Goal: Task Accomplishment & Management: Complete application form

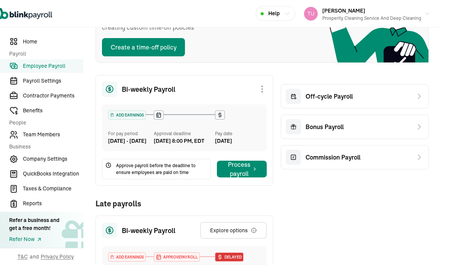
scroll to position [88, 8]
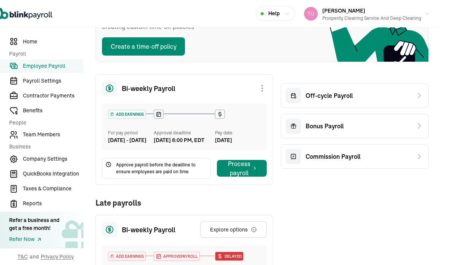
click at [421, 98] on icon at bounding box center [419, 95] width 9 height 9
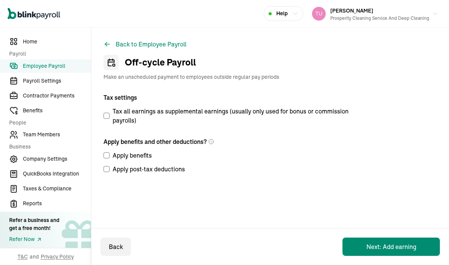
click at [109, 114] on input "Tax all earnings as supplemental earnings (usually only used for bonus or commi…" at bounding box center [106, 116] width 6 height 6
checkbox input "true"
click at [109, 155] on input "Apply benefits" at bounding box center [106, 155] width 6 height 6
checkbox input "true"
click at [108, 167] on input "Apply post-tax deductions" at bounding box center [106, 169] width 6 height 6
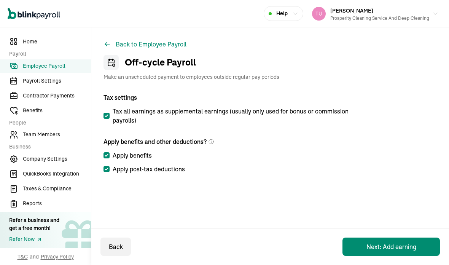
checkbox input "true"
click at [375, 250] on button "Next: Add earning" at bounding box center [390, 246] width 97 height 18
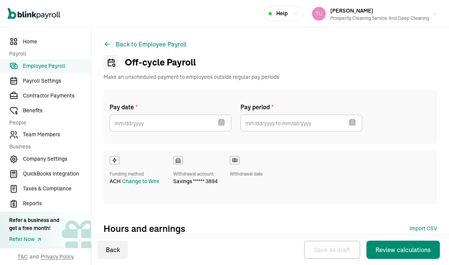
checkbox input "true"
select select "direct_deposit"
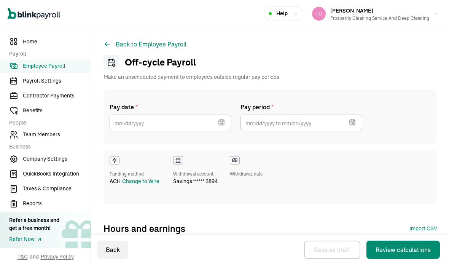
select select "direct_deposit"
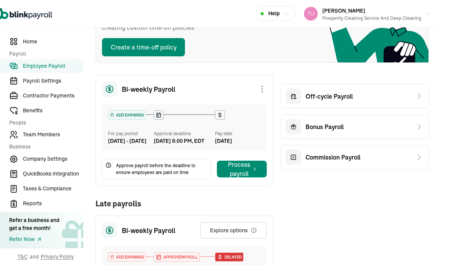
scroll to position [88, 8]
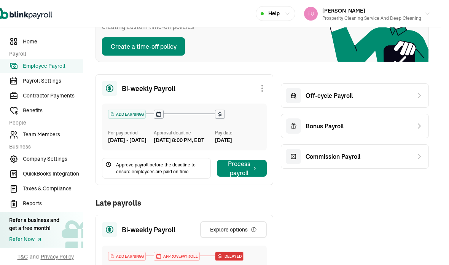
click at [421, 98] on icon at bounding box center [419, 95] width 9 height 9
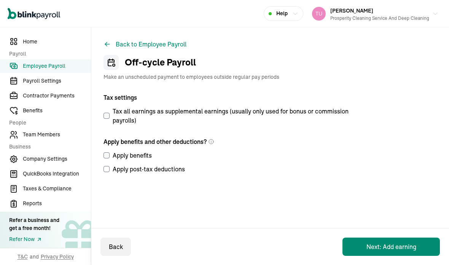
click at [109, 114] on input "Tax all earnings as supplemental earnings (usually only used for bonus or commi…" at bounding box center [106, 116] width 6 height 6
checkbox input "true"
click at [109, 155] on input "Apply benefits" at bounding box center [106, 155] width 6 height 6
checkbox input "true"
click at [108, 167] on input "Apply post-tax deductions" at bounding box center [106, 169] width 6 height 6
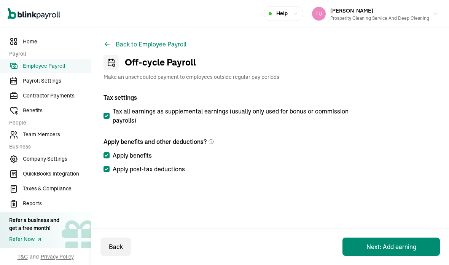
checkbox input "true"
click at [375, 250] on button "Next: Add earning" at bounding box center [390, 246] width 97 height 18
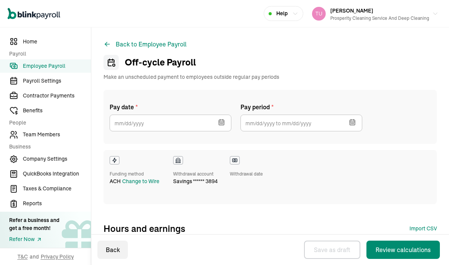
checkbox input "true"
select select "direct_deposit"
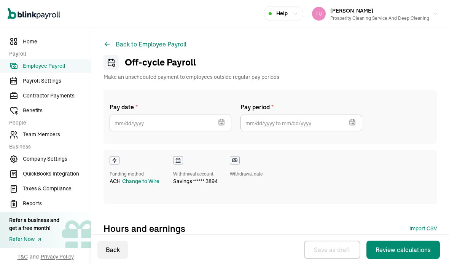
select select "direct_deposit"
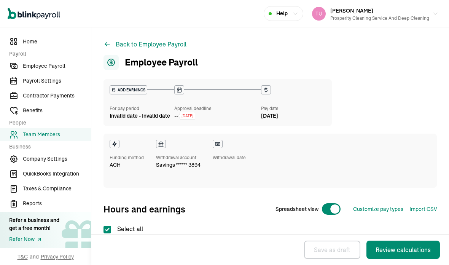
select select "direct_deposit"
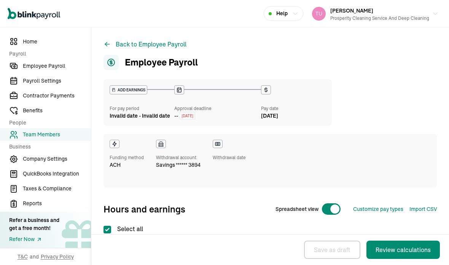
select select "direct_deposit"
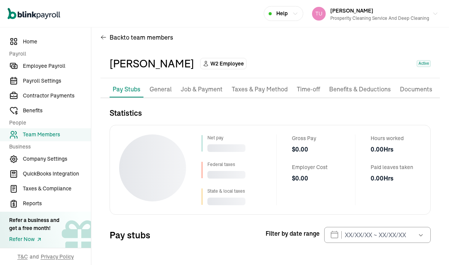
scroll to position [9, 0]
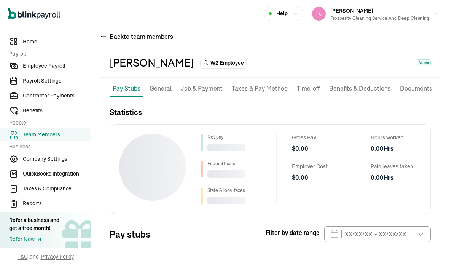
select select "2025"
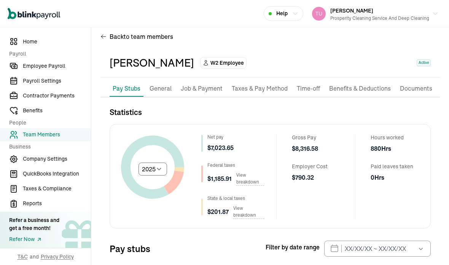
click at [211, 84] on p "Job & Payment" at bounding box center [202, 89] width 42 height 10
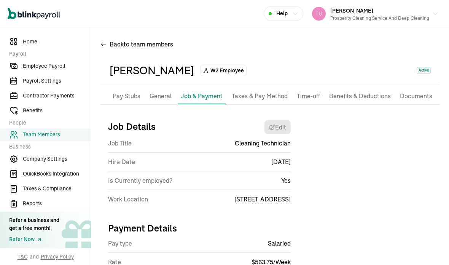
scroll to position [2, 0]
select select "605a Crooked Run Road"
select select "2"
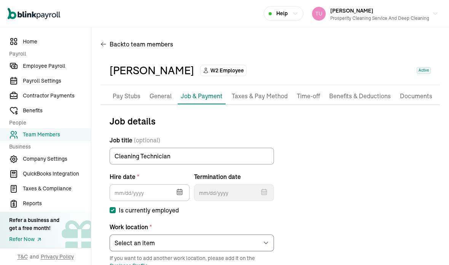
type input "07/29/2024"
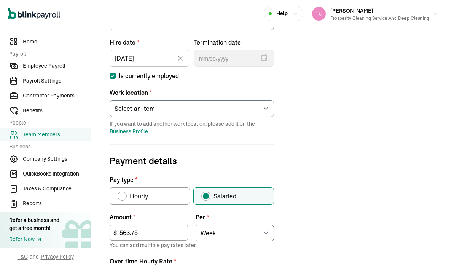
scroll to position [136, 0]
click at [153, 224] on input "563.75" at bounding box center [149, 232] width 78 height 16
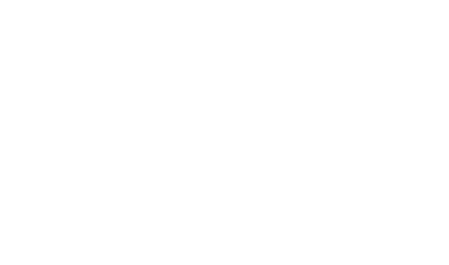
type input "510"
click at [360, 45] on div "Job details Job title (optional) Cleaning Technician Hire date * 07/29/2024 Jul…" at bounding box center [269, 208] width 339 height 456
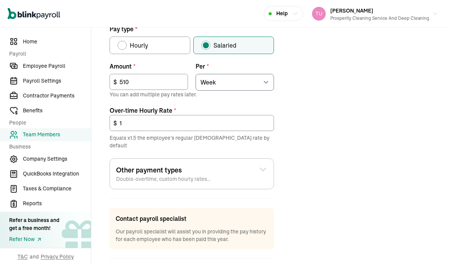
scroll to position [286, 0]
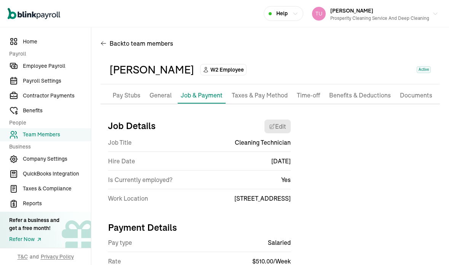
scroll to position [2, 0]
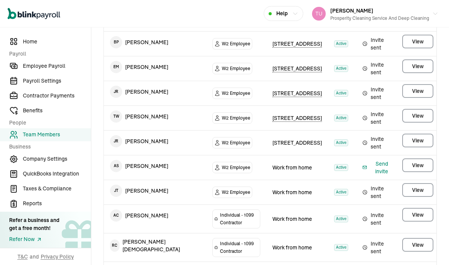
scroll to position [176, 0]
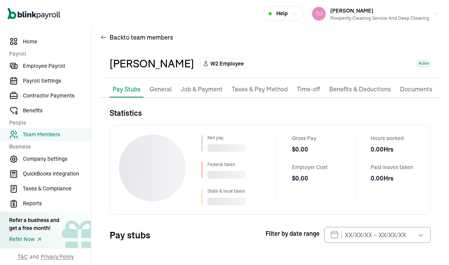
scroll to position [9, 0]
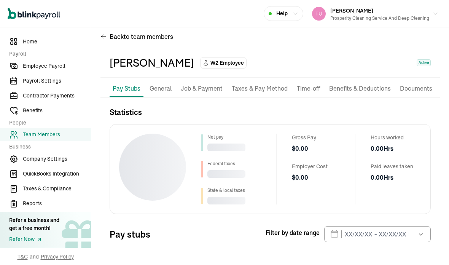
select select "2025"
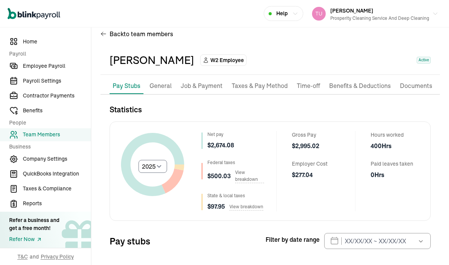
scroll to position [12, 0]
click at [214, 81] on p "Job & Payment" at bounding box center [202, 86] width 42 height 10
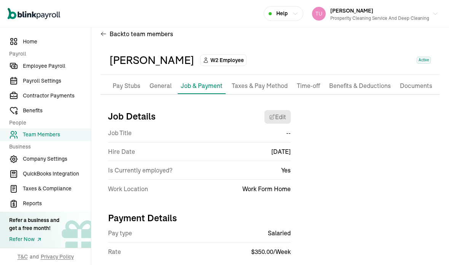
scroll to position [2, 0]
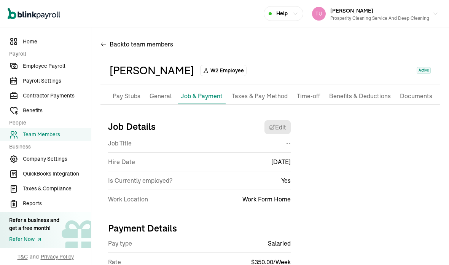
select select "Works from home"
select select "2"
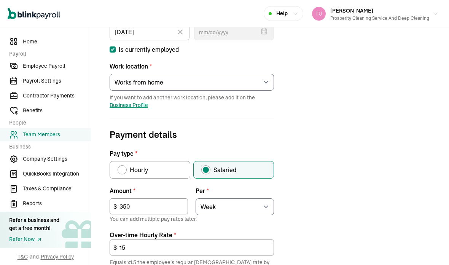
scroll to position [162, 0]
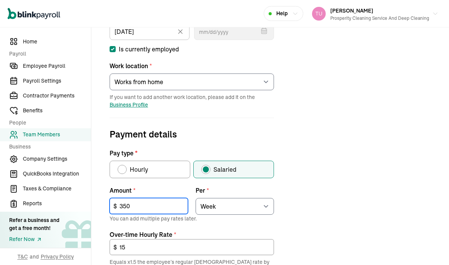
click at [146, 198] on input "350" at bounding box center [149, 206] width 78 height 16
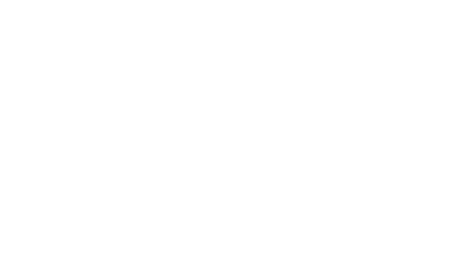
type input "3"
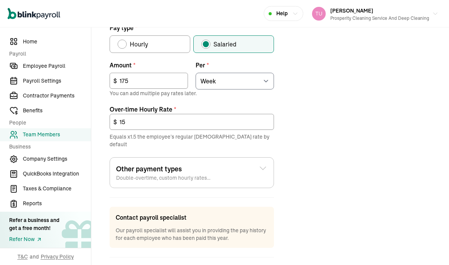
scroll to position [286, 0]
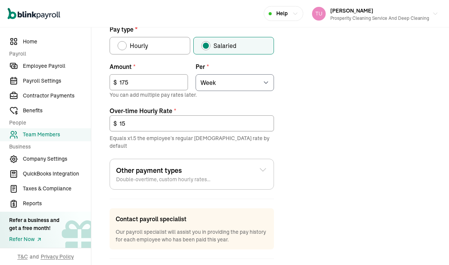
type input "175"
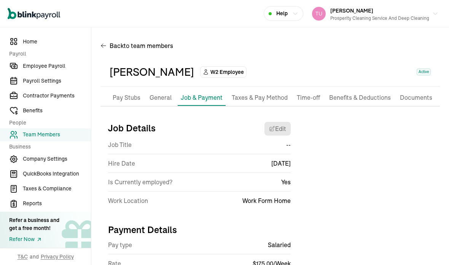
scroll to position [0, 0]
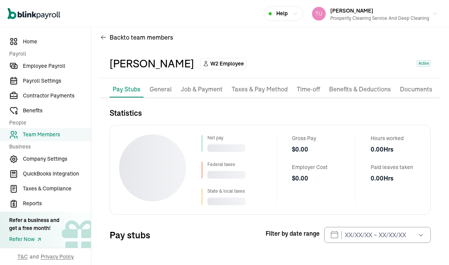
scroll to position [9, 0]
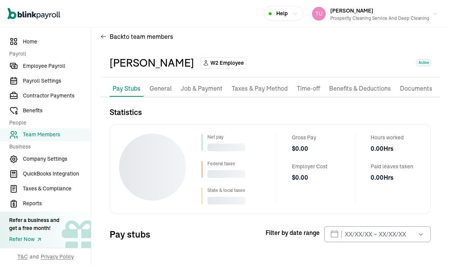
select select "2025"
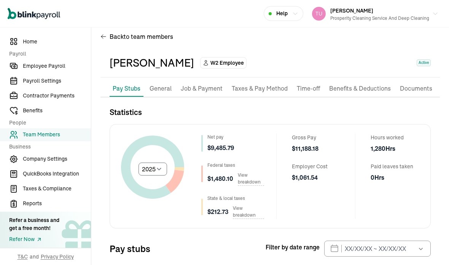
click at [216, 84] on p "Job & Payment" at bounding box center [202, 89] width 42 height 10
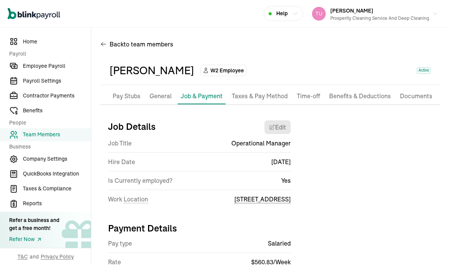
scroll to position [19, 0]
select select "605a Crooked Run Road"
select select "2"
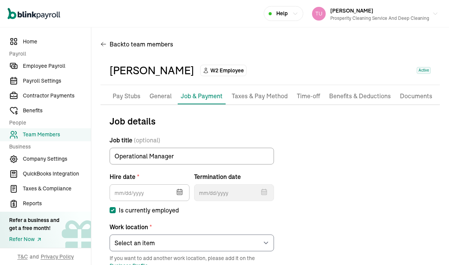
type input "08/01/2024"
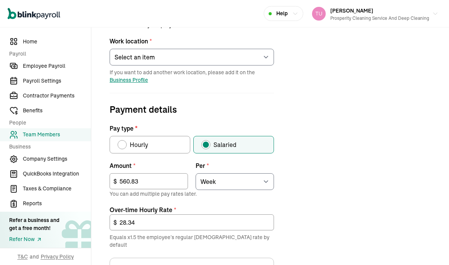
scroll to position [187, 0]
click at [156, 173] on input "560.83" at bounding box center [149, 181] width 78 height 16
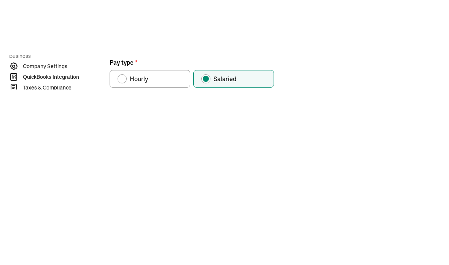
type input "5"
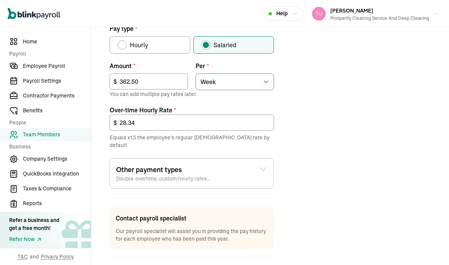
scroll to position [286, 0]
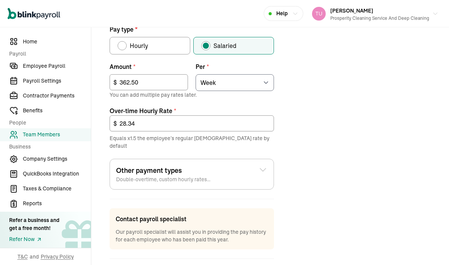
type input "362.50"
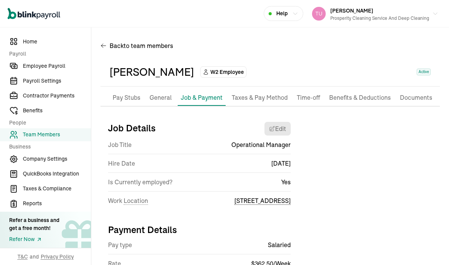
scroll to position [0, 0]
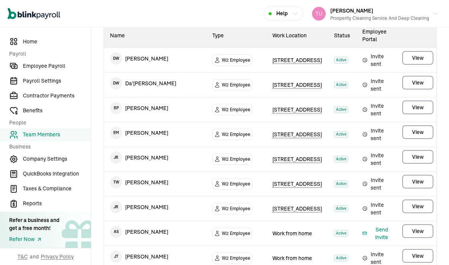
scroll to position [111, 0]
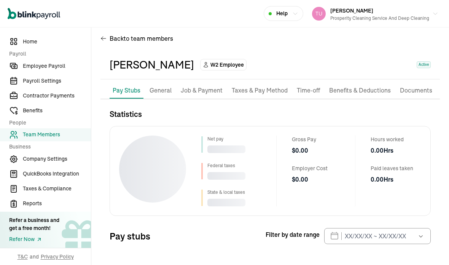
scroll to position [9, 0]
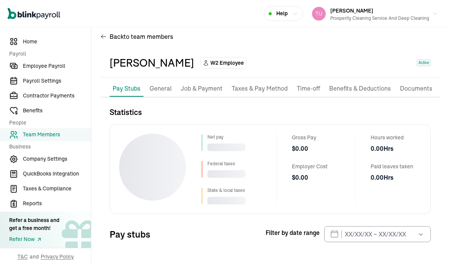
select select "2025"
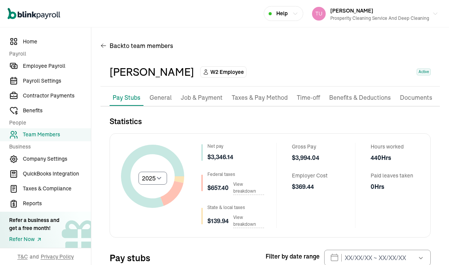
scroll to position [0, 0]
click at [210, 93] on p "Job & Payment" at bounding box center [202, 98] width 42 height 10
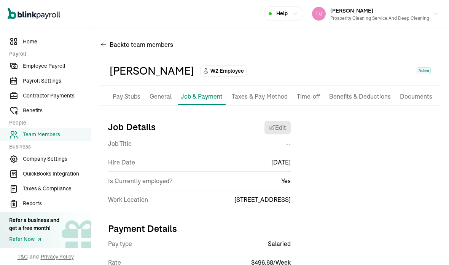
scroll to position [2, 0]
select select "605a Crooked Run Road"
select select "2"
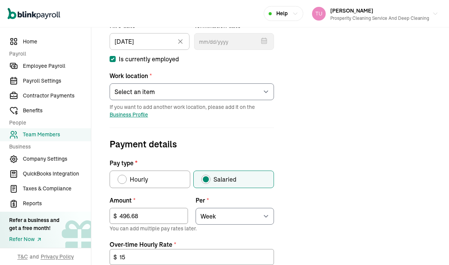
scroll to position [156, 0]
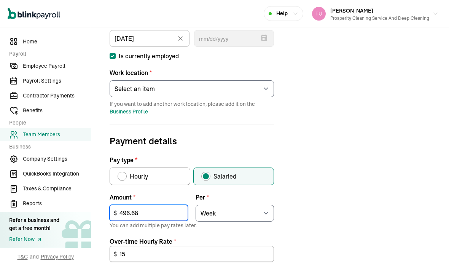
click at [151, 205] on input "496.68" at bounding box center [149, 213] width 78 height 16
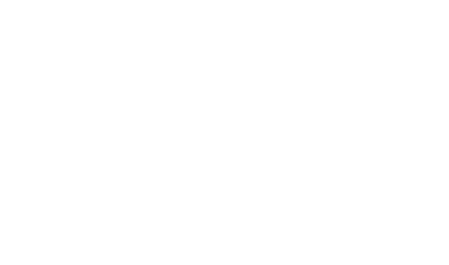
type input "4"
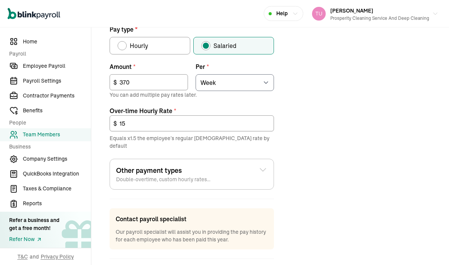
type input "370"
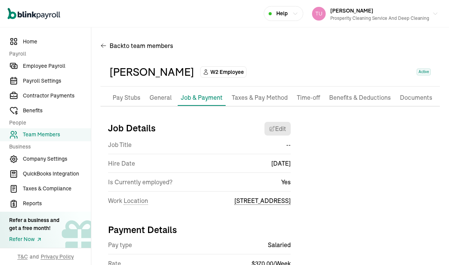
scroll to position [0, 0]
click at [63, 70] on span "Employee Payroll" at bounding box center [57, 66] width 68 height 8
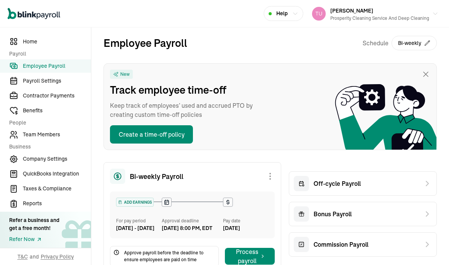
click at [428, 179] on icon at bounding box center [427, 183] width 9 height 9
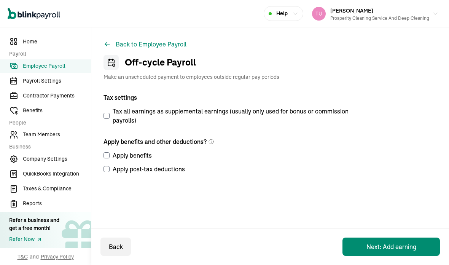
click at [108, 113] on input "Tax all earnings as supplemental earnings (usually only used for bonus or commi…" at bounding box center [106, 116] width 6 height 6
checkbox input "true"
click at [109, 152] on input "Apply benefits" at bounding box center [106, 155] width 6 height 6
checkbox input "true"
click at [107, 166] on input "Apply post-tax deductions" at bounding box center [106, 169] width 6 height 6
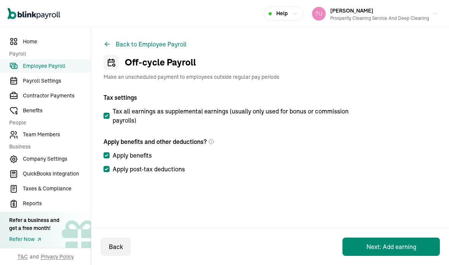
checkbox input "true"
click at [69, 138] on span "Team Members" at bounding box center [57, 134] width 68 height 8
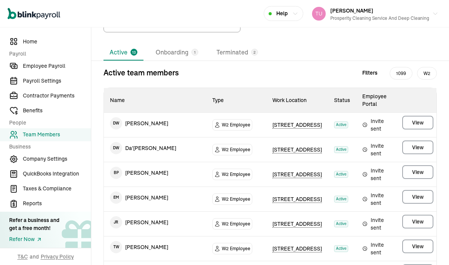
scroll to position [46, 0]
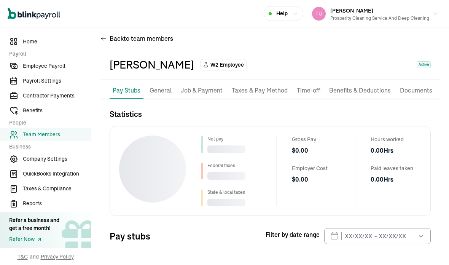
scroll to position [9, 0]
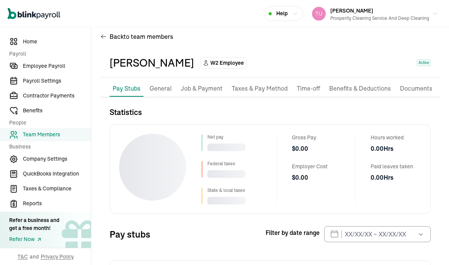
select select "2025"
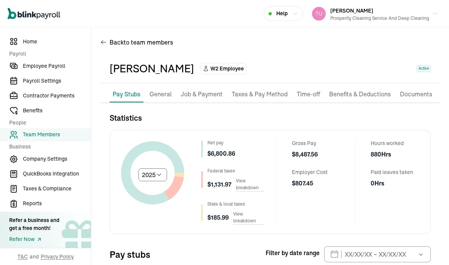
scroll to position [3, 0]
click at [355, 89] on p "Benefits & Deductions" at bounding box center [360, 94] width 62 height 10
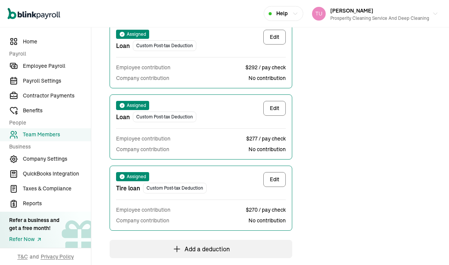
scroll to position [368, 0]
select select "1"
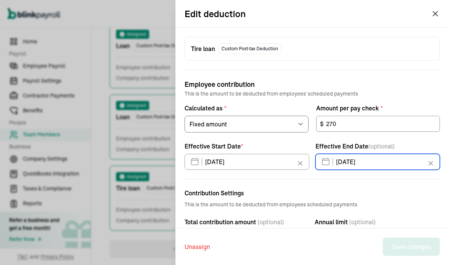
click at [390, 170] on div "09/04/2025 Sep 2025 Mon Tue Wed Thu Fri Sat Sun 25 26 27 28 29 30 31 1 2 3 4 5 …" at bounding box center [377, 162] width 125 height 16
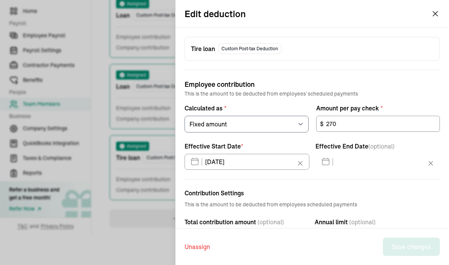
scroll to position [0, 0]
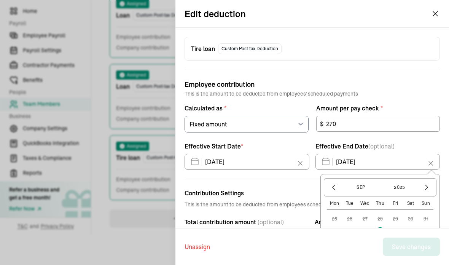
click at [397, 234] on button "5" at bounding box center [395, 234] width 15 height 15
type input "[DATE]"
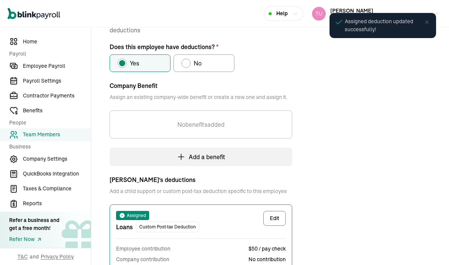
scroll to position [90, 0]
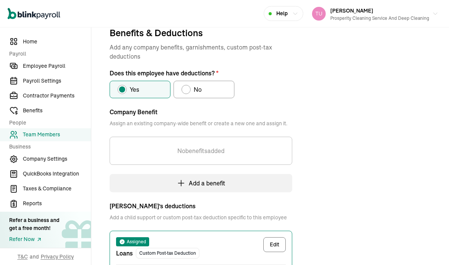
click at [55, 70] on span "Employee Payroll" at bounding box center [57, 66] width 68 height 8
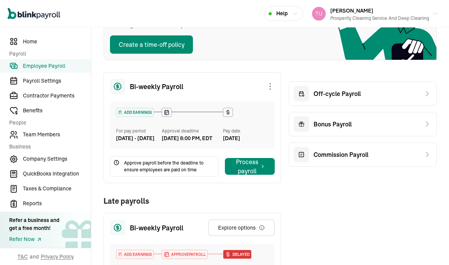
click at [423, 100] on div "Off-cycle Payroll" at bounding box center [363, 93] width 148 height 24
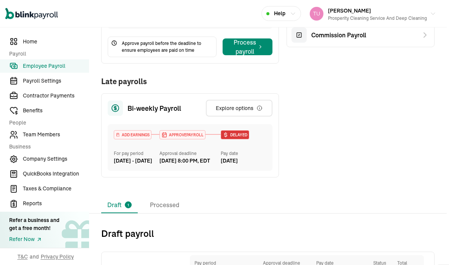
scroll to position [209, 2]
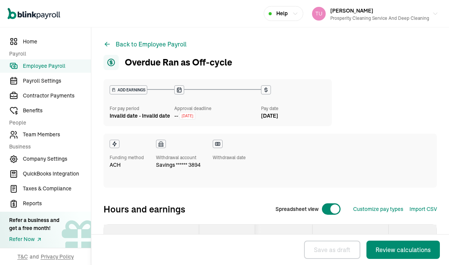
select select "direct_deposit"
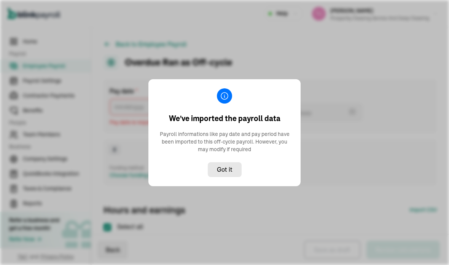
type input "[DATE] ~ [DATE]"
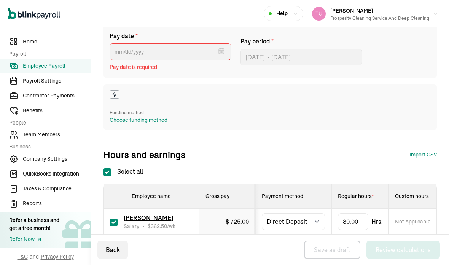
scroll to position [55, 0]
click at [107, 169] on input "Select all" at bounding box center [107, 172] width 8 height 8
checkbox input "false"
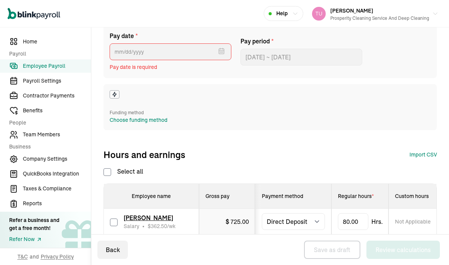
checkbox input "false"
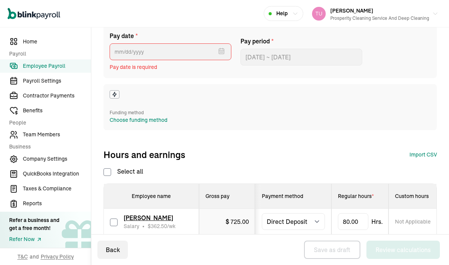
checkbox input "false"
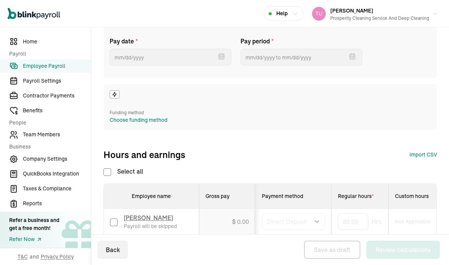
type input "[DATE]"
type input "[DATE] ~ [DATE]"
click at [113, 170] on label "Select all" at bounding box center [123, 171] width 40 height 9
click at [111, 170] on input "Select all" at bounding box center [107, 172] width 8 height 8
checkbox input "true"
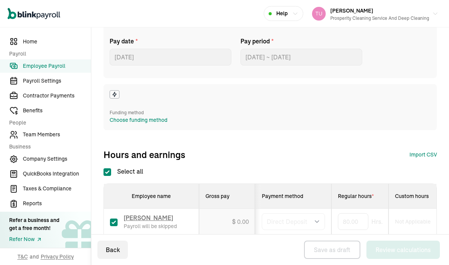
checkbox input "true"
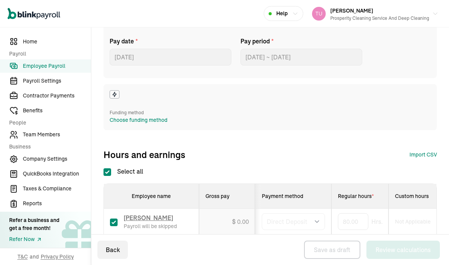
checkbox input "true"
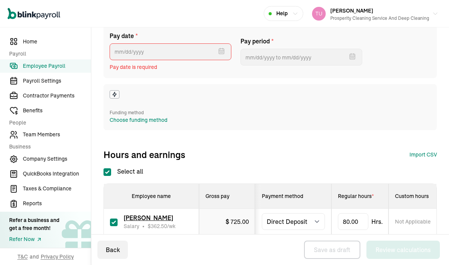
type input "[DATE] ~ [DATE]"
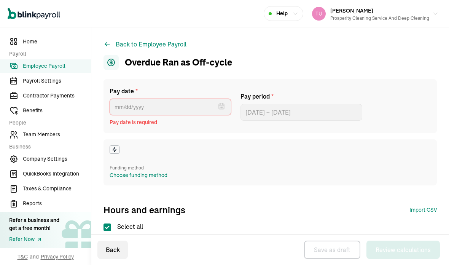
scroll to position [0, 0]
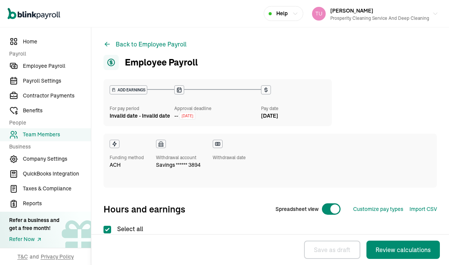
select select "direct_deposit"
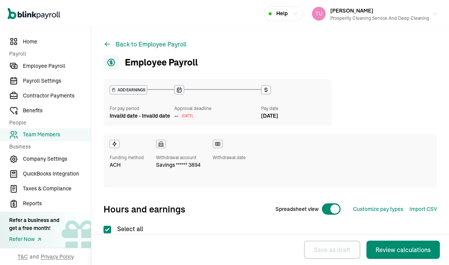
select select "direct_deposit"
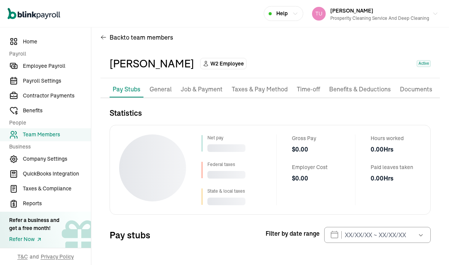
scroll to position [9, 0]
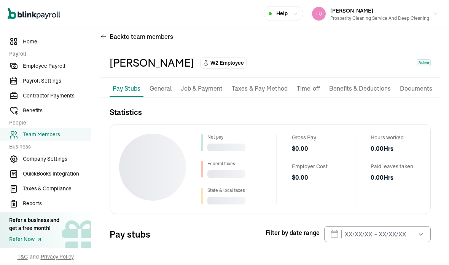
select select "2025"
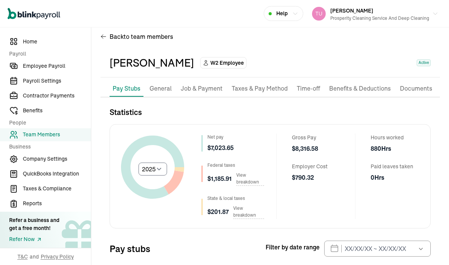
click at [211, 84] on p "Job & Payment" at bounding box center [202, 89] width 42 height 10
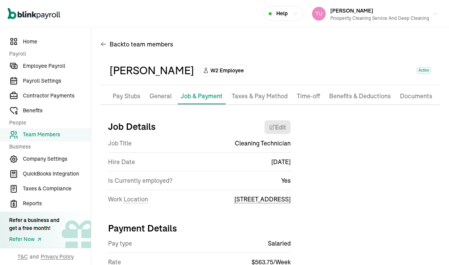
scroll to position [2, 0]
select select "605a Crooked Run Road"
select select "2"
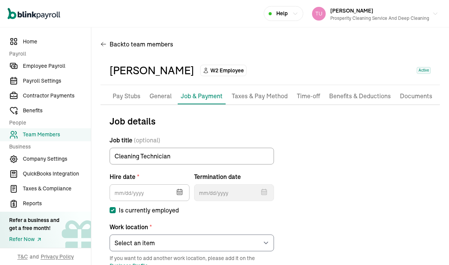
type input "07/29/2024"
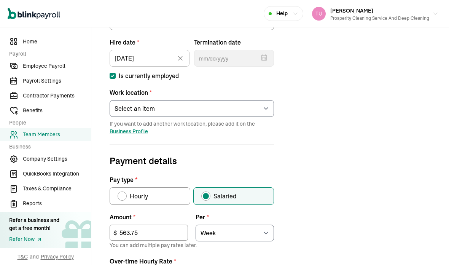
scroll to position [136, 0]
click at [153, 224] on input "563.75" at bounding box center [149, 232] width 78 height 16
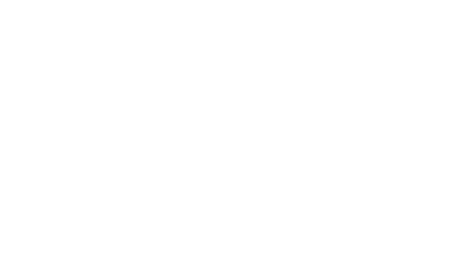
type input "510"
click at [360, 45] on div "Job details Job title (optional) Cleaning Technician Hire date * 07/29/2024 Jul…" at bounding box center [269, 208] width 339 height 456
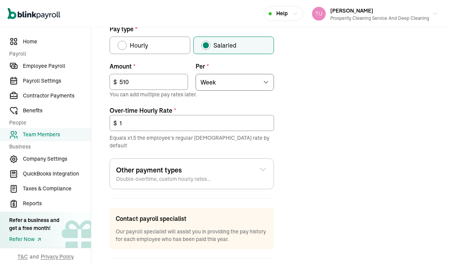
scroll to position [286, 0]
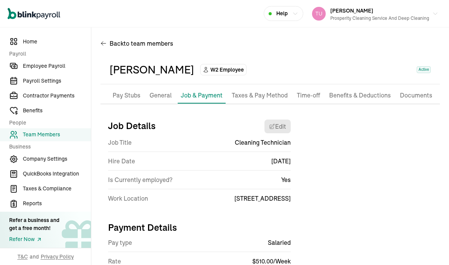
scroll to position [2, 0]
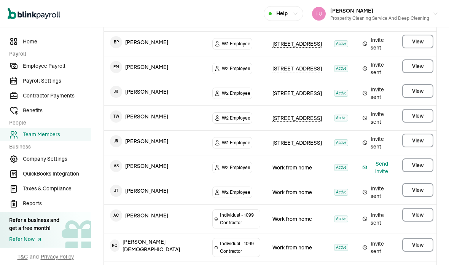
scroll to position [176, 0]
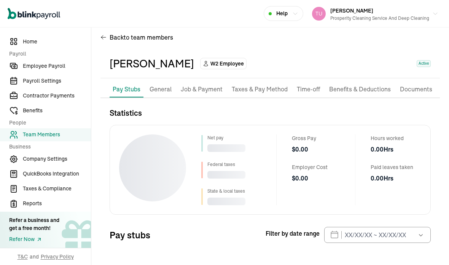
scroll to position [9, 0]
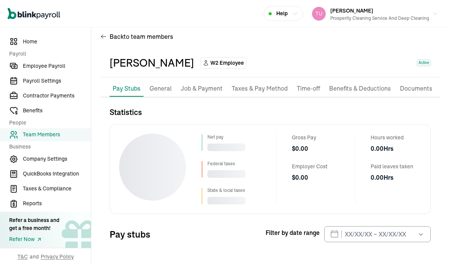
select select "2025"
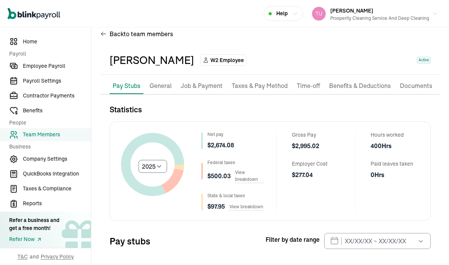
scroll to position [12, 0]
click at [214, 81] on p "Job & Payment" at bounding box center [202, 86] width 42 height 10
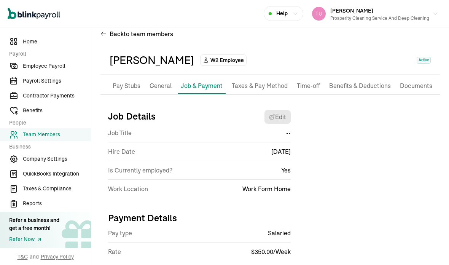
scroll to position [2, 0]
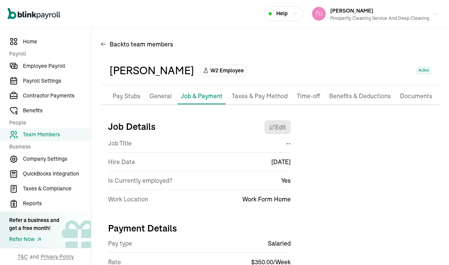
select select "Works from home"
select select "2"
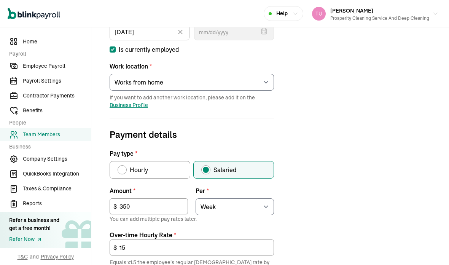
scroll to position [162, 0]
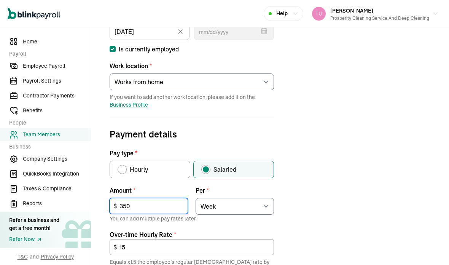
click at [146, 198] on input "350" at bounding box center [149, 206] width 78 height 16
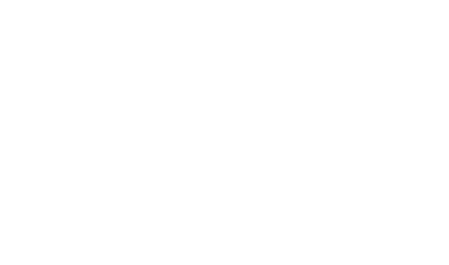
type input "3"
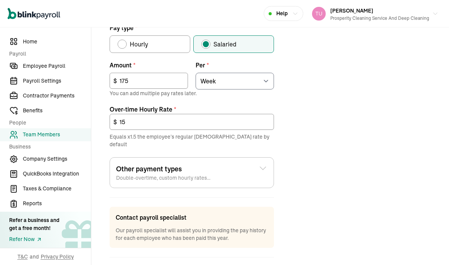
scroll to position [286, 0]
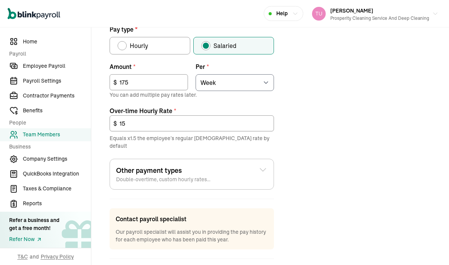
type input "175"
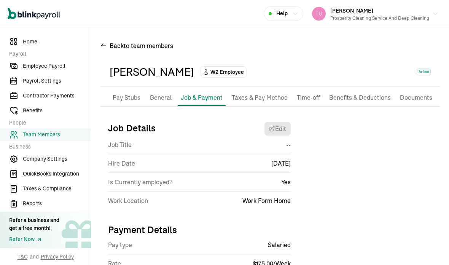
scroll to position [0, 0]
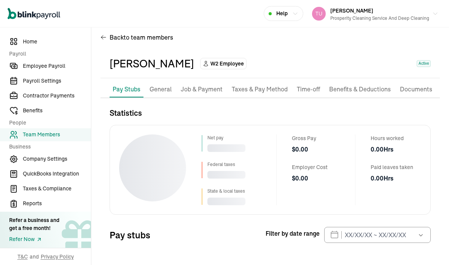
scroll to position [9, 0]
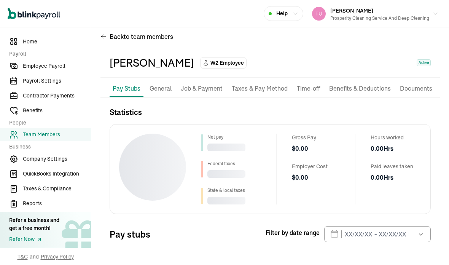
select select "2025"
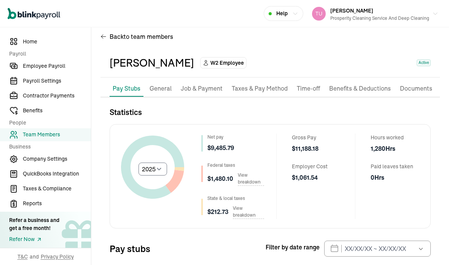
click at [216, 84] on p "Job & Payment" at bounding box center [202, 89] width 42 height 10
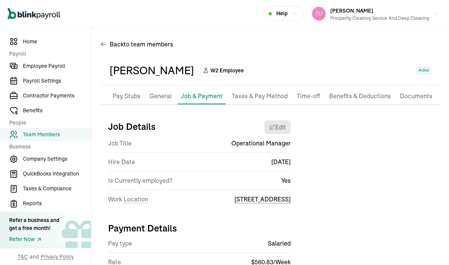
scroll to position [19, 0]
select select "605a Crooked Run Road"
select select "2"
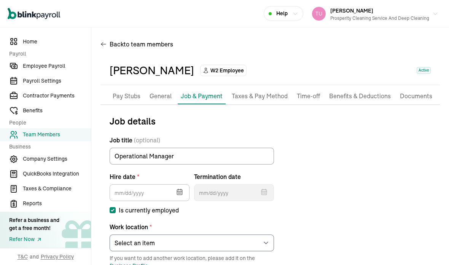
type input "08/01/2024"
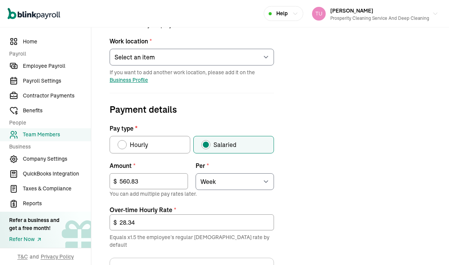
scroll to position [187, 0]
click at [156, 173] on input "560.83" at bounding box center [149, 181] width 78 height 16
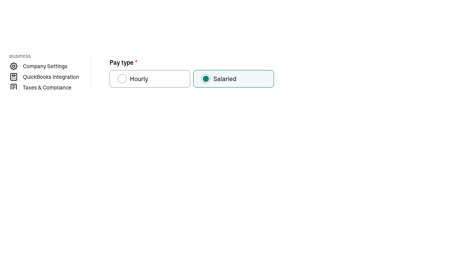
type input "5"
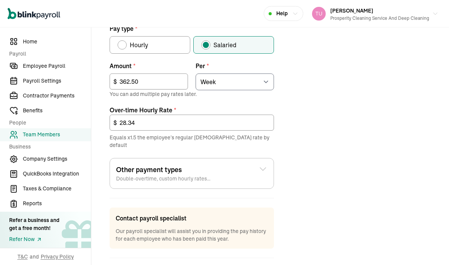
scroll to position [286, 0]
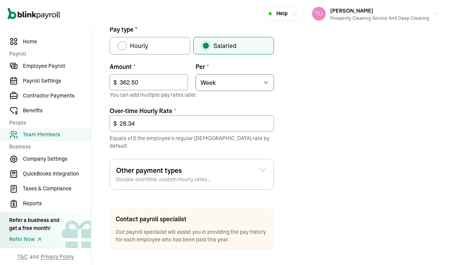
type input "362.50"
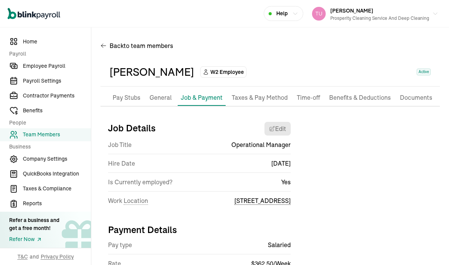
scroll to position [0, 0]
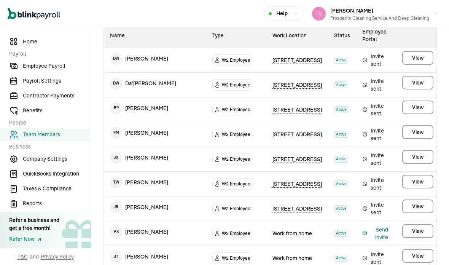
scroll to position [111, 0]
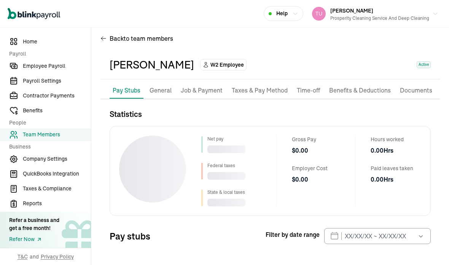
scroll to position [9, 0]
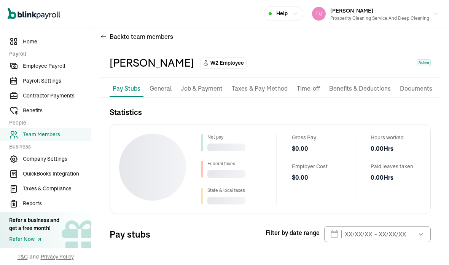
select select "2025"
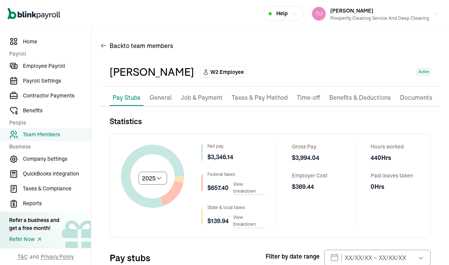
scroll to position [0, 0]
click at [210, 93] on p "Job & Payment" at bounding box center [202, 98] width 42 height 10
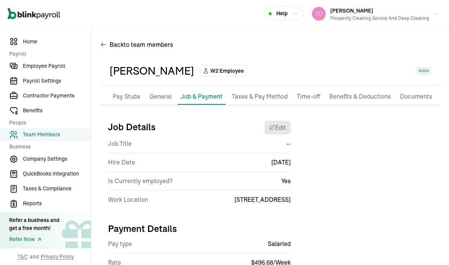
scroll to position [2, 0]
select select "605a Crooked Run Road"
select select "2"
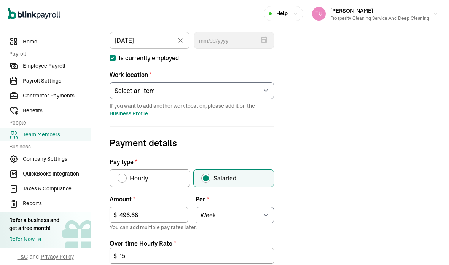
scroll to position [156, 0]
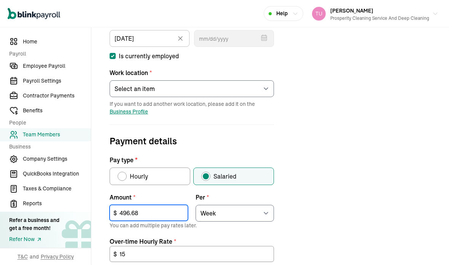
click at [151, 205] on input "496.68" at bounding box center [149, 213] width 78 height 16
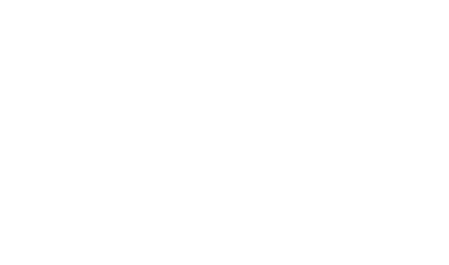
type input "4"
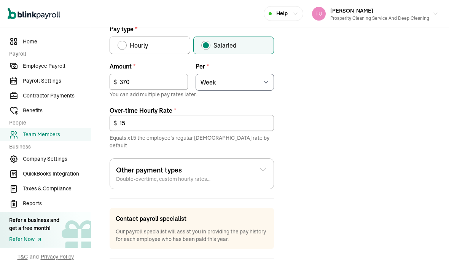
scroll to position [286, 0]
type input "370"
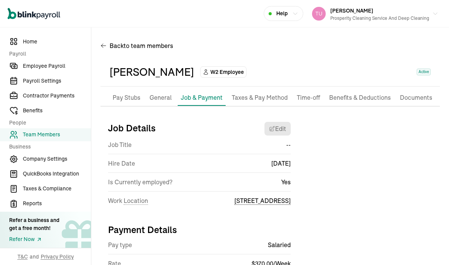
scroll to position [0, 0]
click at [63, 70] on span "Employee Payroll" at bounding box center [57, 66] width 68 height 8
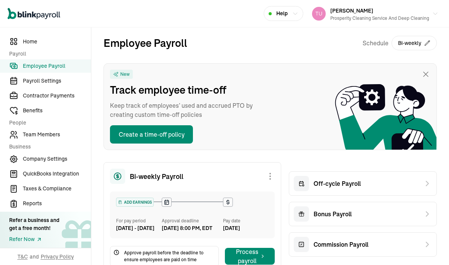
click at [428, 179] on icon at bounding box center [427, 183] width 9 height 9
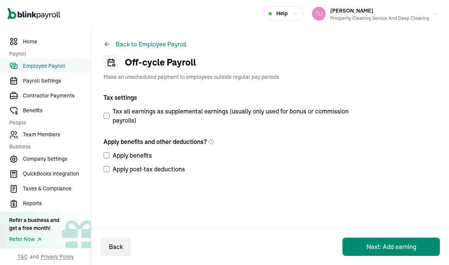
click at [108, 113] on input "Tax all earnings as supplemental earnings (usually only used for bonus or commi…" at bounding box center [106, 116] width 6 height 6
checkbox input "true"
click at [109, 152] on input "Apply benefits" at bounding box center [106, 155] width 6 height 6
checkbox input "true"
click at [107, 166] on input "Apply post-tax deductions" at bounding box center [106, 169] width 6 height 6
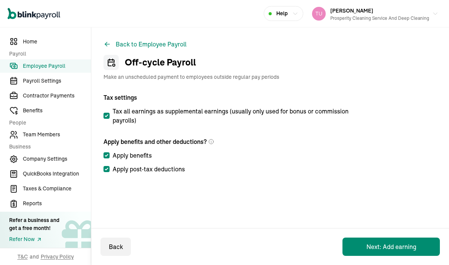
checkbox input "true"
click at [69, 138] on span "Team Members" at bounding box center [57, 134] width 68 height 8
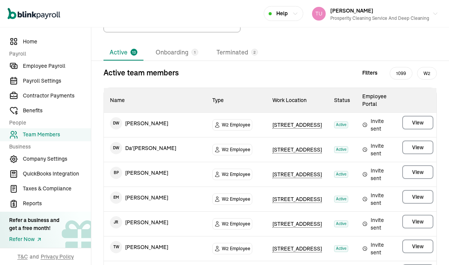
scroll to position [46, 0]
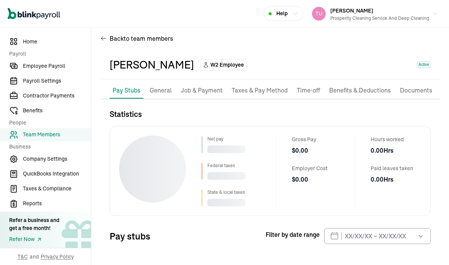
scroll to position [9, 0]
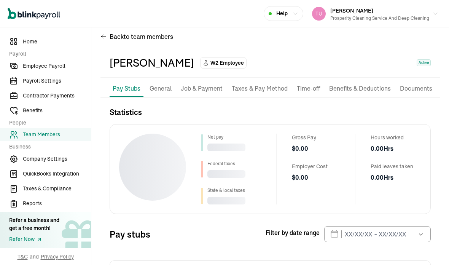
select select "2025"
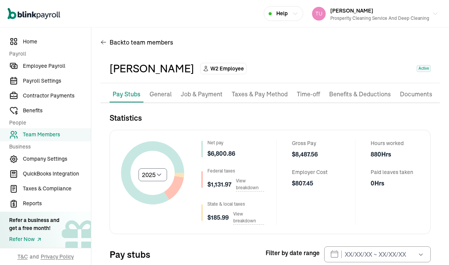
scroll to position [3, 0]
click at [355, 89] on p "Benefits & Deductions" at bounding box center [360, 94] width 62 height 10
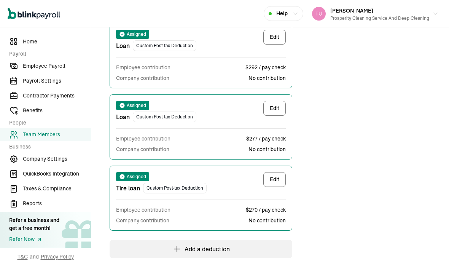
scroll to position [368, 0]
select select "1"
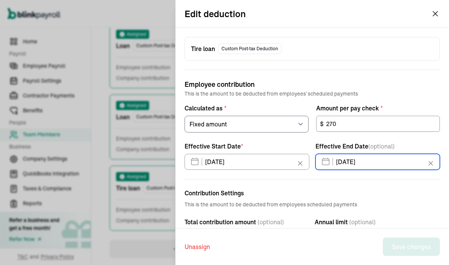
click at [390, 170] on div "09/04/2025 Sep 2025 Mon Tue Wed Thu Fri Sat Sun 25 26 27 28 29 30 31 1 2 3 4 5 …" at bounding box center [377, 162] width 125 height 16
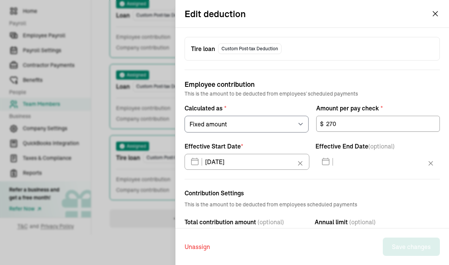
scroll to position [0, 0]
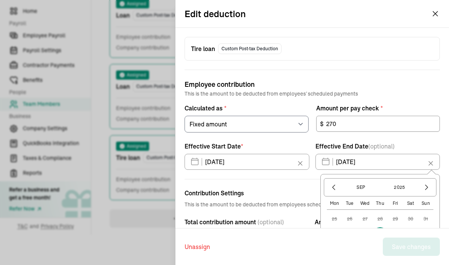
click at [397, 234] on button "5" at bounding box center [395, 234] width 15 height 15
type input "[DATE]"
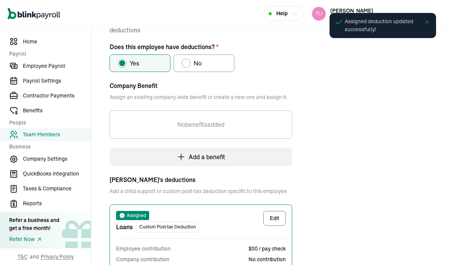
scroll to position [90, 0]
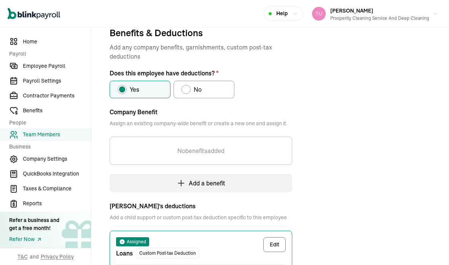
click at [55, 70] on span "Employee Payroll" at bounding box center [57, 66] width 68 height 8
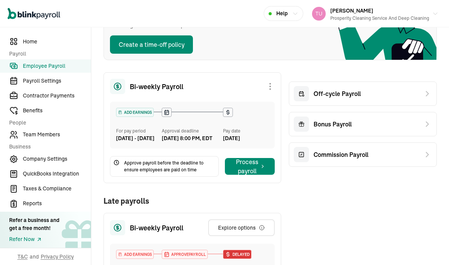
click at [423, 100] on div "Off-cycle Payroll" at bounding box center [363, 93] width 148 height 24
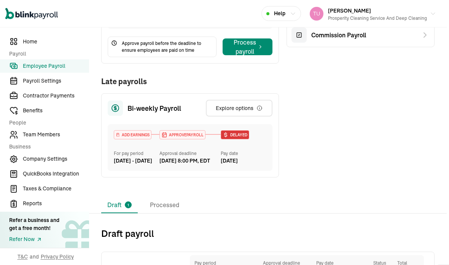
scroll to position [209, 2]
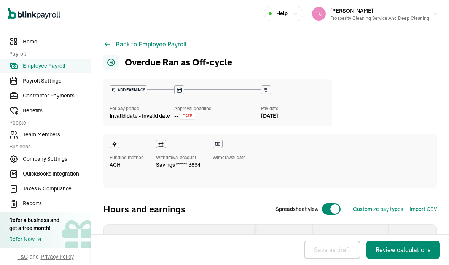
select select "direct_deposit"
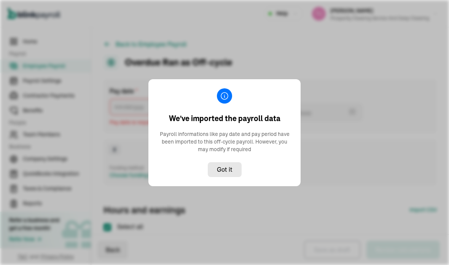
type input "[DATE] ~ [DATE]"
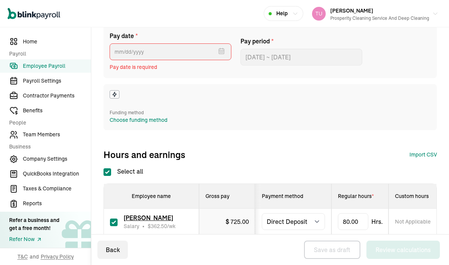
scroll to position [55, 0]
click at [107, 169] on input "Select all" at bounding box center [107, 172] width 8 height 8
checkbox input "false"
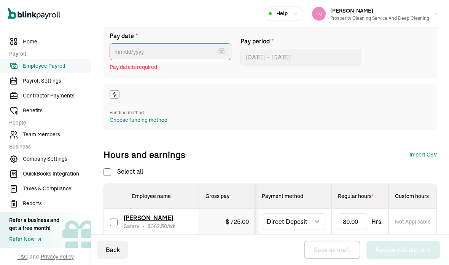
checkbox input "false"
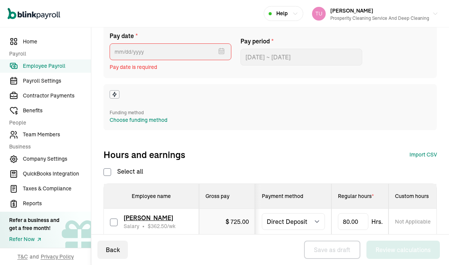
checkbox input "false"
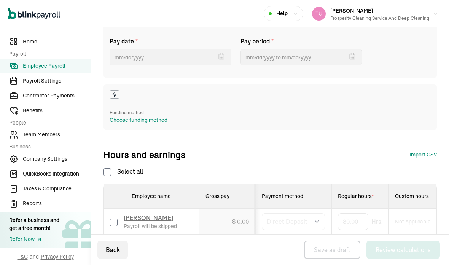
type input "[DATE]"
type input "[DATE] ~ [DATE]"
click at [113, 170] on label "Select all" at bounding box center [123, 171] width 40 height 9
click at [111, 170] on input "Select all" at bounding box center [107, 172] width 8 height 8
checkbox input "true"
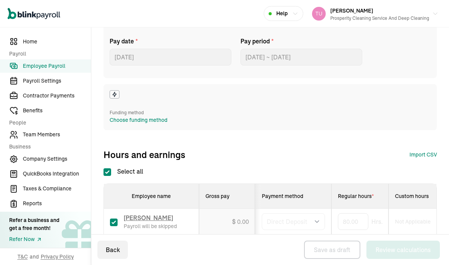
checkbox input "true"
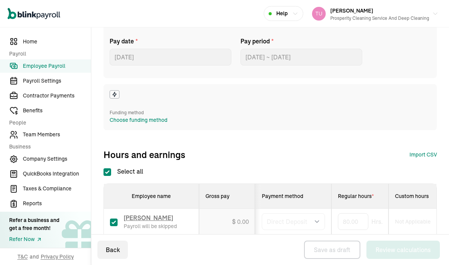
checkbox input "true"
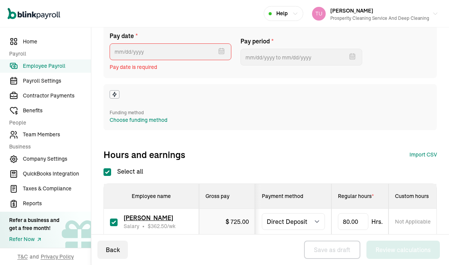
type input "[DATE] ~ [DATE]"
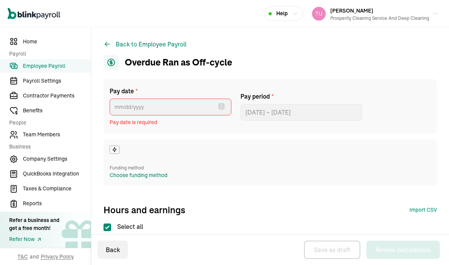
scroll to position [0, 0]
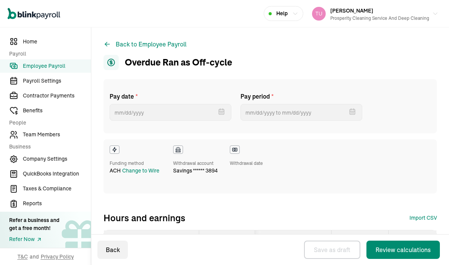
select select "direct_deposit"
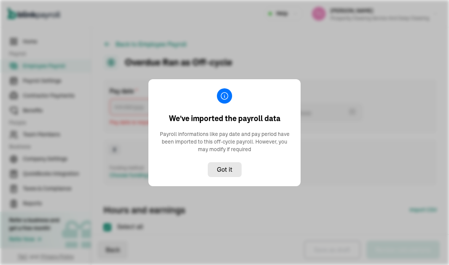
type input "[DATE] ~ [DATE]"
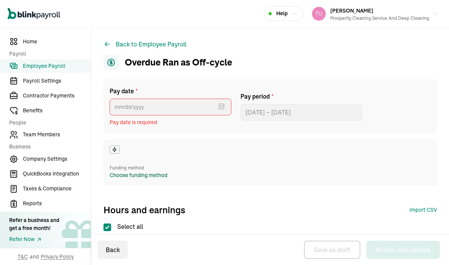
click at [126, 43] on button "Back to Employee Payroll" at bounding box center [144, 44] width 83 height 9
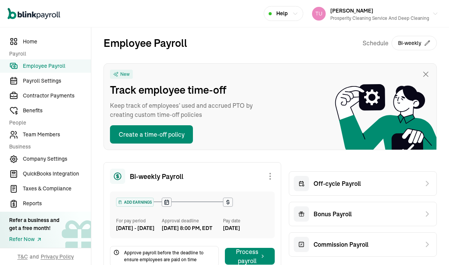
click at [364, 189] on div "Off-cycle Payroll" at bounding box center [363, 183] width 148 height 24
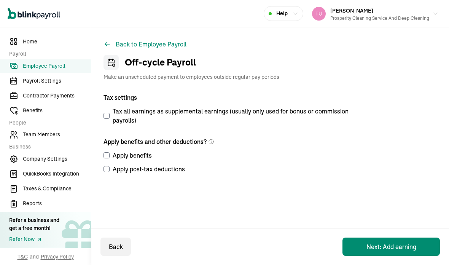
click at [108, 115] on input "Tax all earnings as supplemental earnings (usually only used for bonus or commi…" at bounding box center [106, 116] width 6 height 6
checkbox input "true"
click at [108, 153] on input "Apply benefits" at bounding box center [106, 155] width 6 height 6
checkbox input "true"
click at [107, 170] on input "Apply post-tax deductions" at bounding box center [106, 169] width 6 height 6
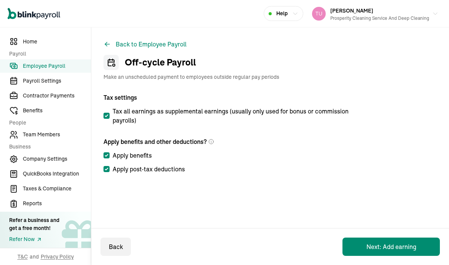
checkbox input "true"
click at [381, 242] on button "Next: Add earning" at bounding box center [390, 246] width 97 height 18
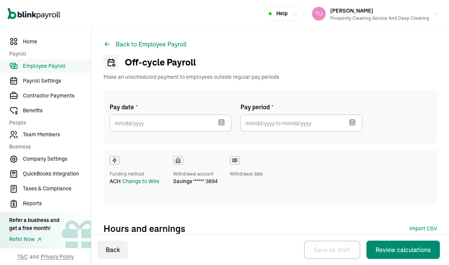
select select "direct_deposit"
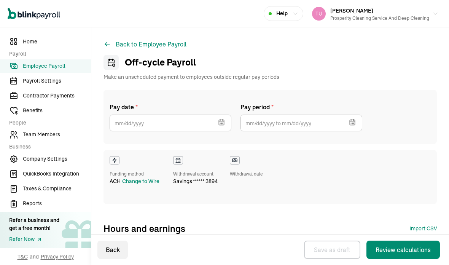
select select "direct_deposit"
click at [223, 120] on icon "button" at bounding box center [223, 119] width 0 height 1
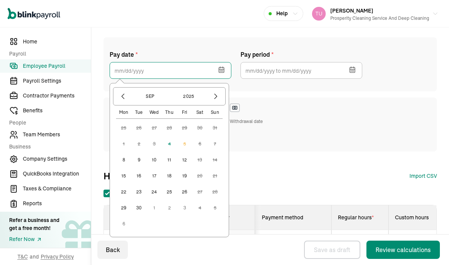
scroll to position [53, 0]
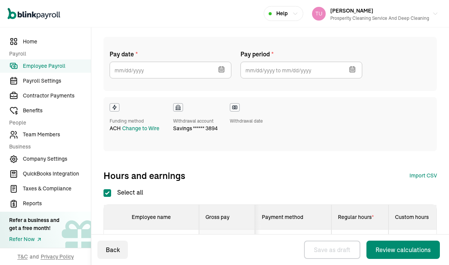
click at [276, 148] on div "Funding method ACH Change to Wire Withdrawal account savings ****** 3894 Withdr…" at bounding box center [269, 124] width 333 height 54
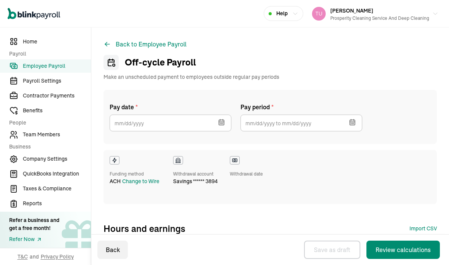
scroll to position [0, 0]
click at [225, 122] on button "button" at bounding box center [220, 121] width 21 height 20
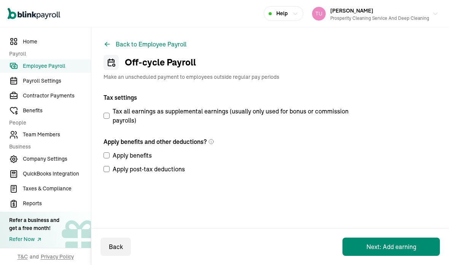
click at [116, 46] on button "Back to Employee Payroll" at bounding box center [144, 44] width 83 height 9
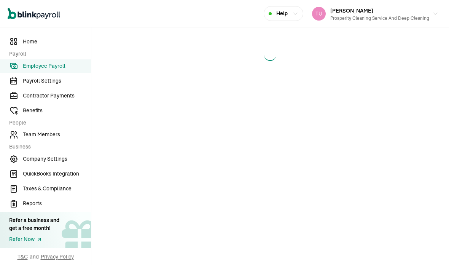
select select "direct_deposit"
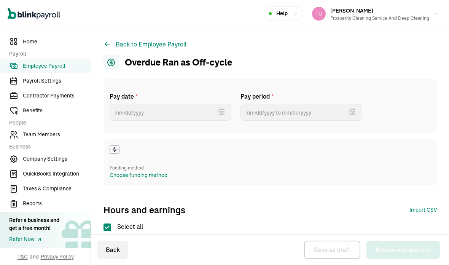
checkbox input "true"
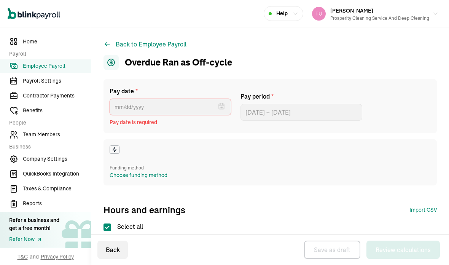
click at [162, 170] on div "Funding method" at bounding box center [139, 167] width 58 height 7
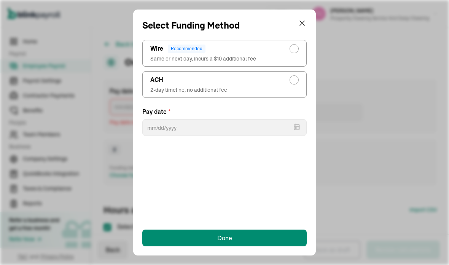
click at [296, 49] on div "radio-group" at bounding box center [294, 49] width 6 height 6
click at [296, 49] on input "Wire Recommended Same or next day, incurs a $10 additional fee" at bounding box center [296, 47] width 6 height 6
radio input "true"
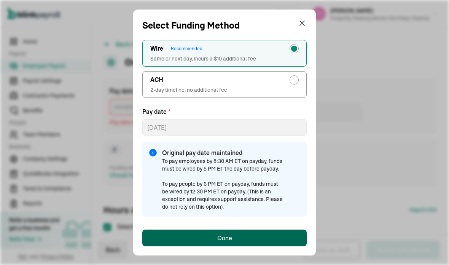
click at [229, 239] on div "Done" at bounding box center [224, 237] width 15 height 9
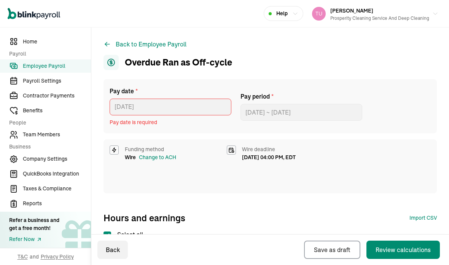
click at [227, 103] on div at bounding box center [224, 107] width 9 height 20
click at [401, 253] on div "Review calculations" at bounding box center [402, 249] width 55 height 9
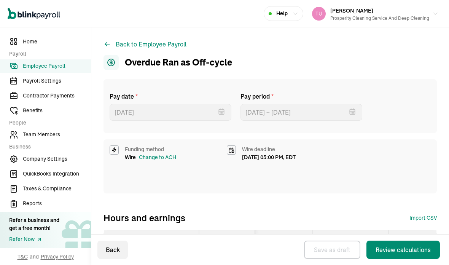
select select "direct_deposit"
type input "[DATE]"
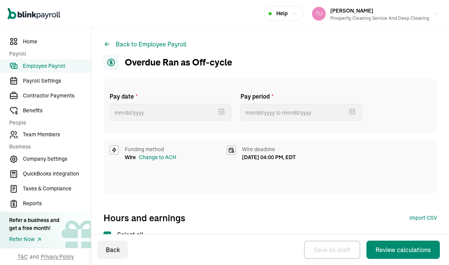
type input "[DATE] ~ [DATE]"
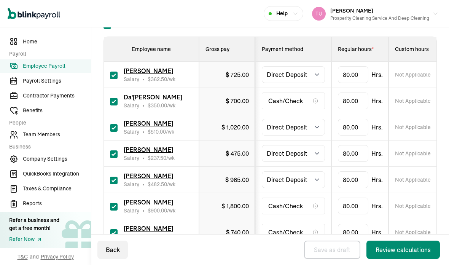
scroll to position [210, 0]
click at [112, 102] on input "checkbox" at bounding box center [114, 101] width 8 height 8
checkbox input "false"
type input "0.00"
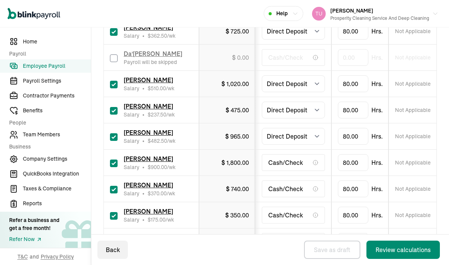
scroll to position [254, 0]
click at [113, 162] on input "checkbox" at bounding box center [114, 163] width 8 height 8
checkbox input "false"
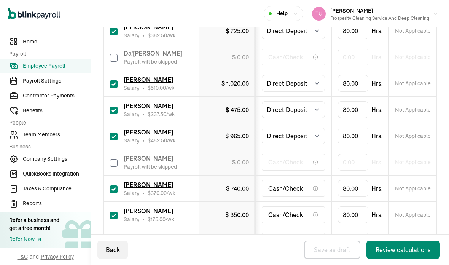
type input "0.00"
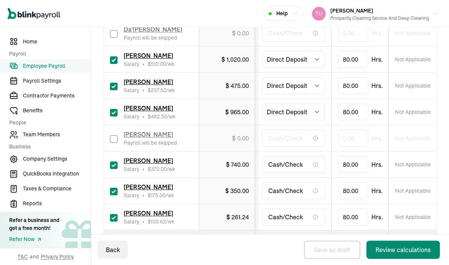
scroll to position [277, 0]
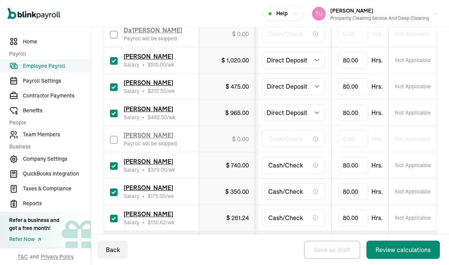
click at [114, 217] on input "checkbox" at bounding box center [114, 219] width 8 height 8
checkbox input "false"
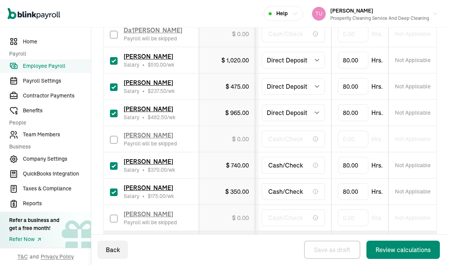
type input "0.00"
click at [401, 253] on div "Review calculations" at bounding box center [402, 249] width 55 height 9
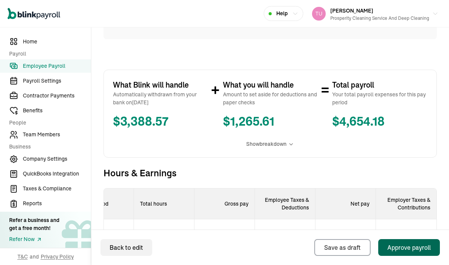
scroll to position [149, 0]
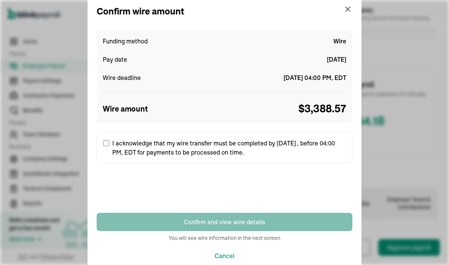
click at [107, 141] on input "I acknowledge that my wire transfer must be completed by [DATE] , before 04:00 …" at bounding box center [106, 143] width 6 height 6
checkbox input "true"
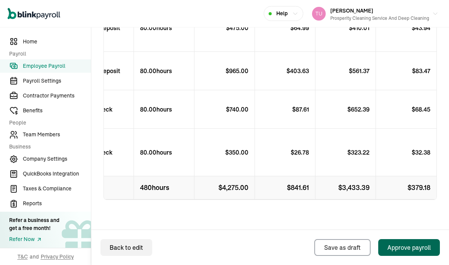
scroll to position [0, 91]
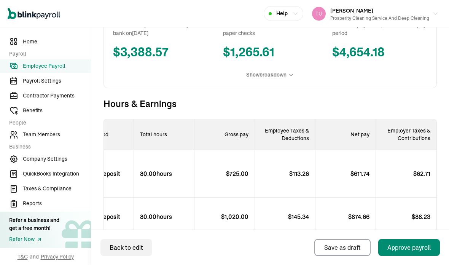
scroll to position [218, 0]
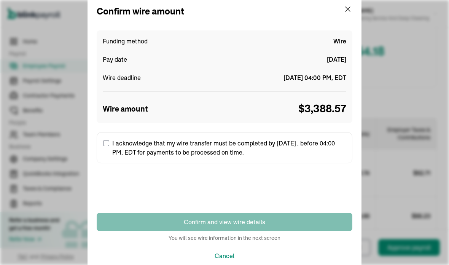
click at [108, 138] on label "I acknowledge that my wire transfer must be completed by [DATE] , before 04:00 …" at bounding box center [225, 147] width 256 height 31
click at [108, 140] on input "I acknowledge that my wire transfer must be completed by [DATE] , before 04:00 …" at bounding box center [106, 143] width 6 height 6
checkbox input "true"
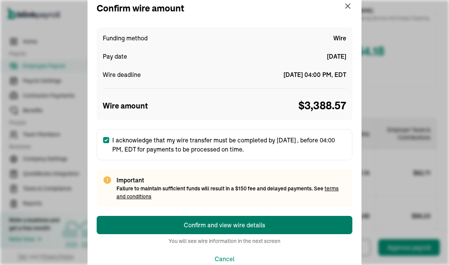
click at [283, 207] on div "Funding method Wire Pay date [DATE] Wire deadline [DATE] 04:00 PM, EDT Wire amo…" at bounding box center [225, 121] width 256 height 188
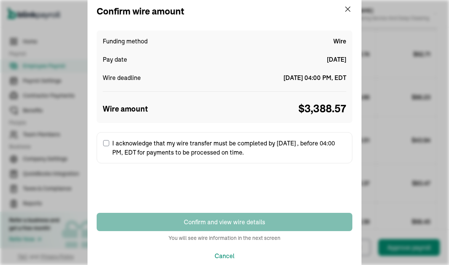
scroll to position [337, 0]
click at [108, 140] on label "I acknowledge that my wire transfer must be completed by [DATE] , before 04:00 …" at bounding box center [225, 147] width 256 height 31
click at [108, 140] on input "I acknowledge that my wire transfer must be completed by [DATE] , before 04:00 …" at bounding box center [106, 143] width 6 height 6
checkbox input "true"
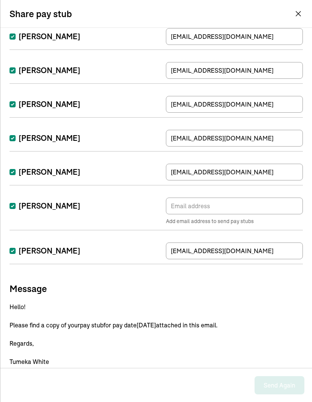
scroll to position [30, 0]
click at [14, 203] on input "[PERSON_NAME]" at bounding box center [13, 206] width 6 height 6
checkbox input "false"
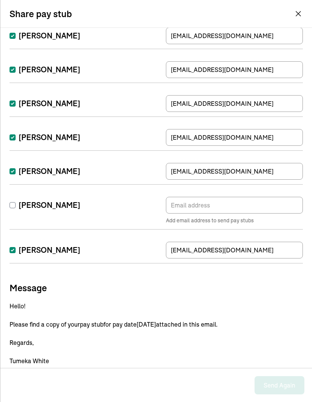
scroll to position [108, 0]
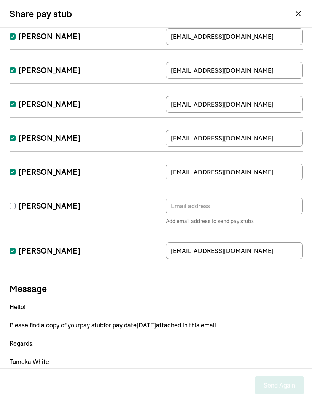
click at [15, 245] on label "[PERSON_NAME]" at bounding box center [45, 250] width 71 height 11
click at [15, 248] on input "[PERSON_NAME]" at bounding box center [13, 251] width 6 height 6
checkbox input "false"
click at [10, 264] on h3 "Message" at bounding box center [156, 288] width 293 height 12
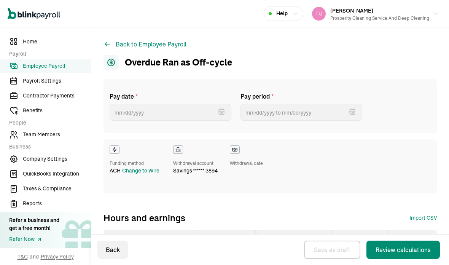
select select "direct_deposit"
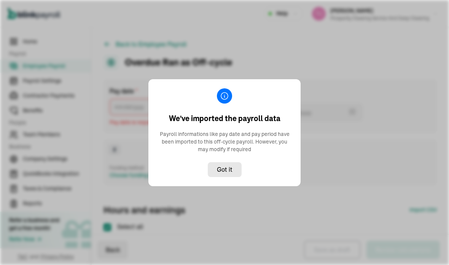
type input "[DATE] ~ [DATE]"
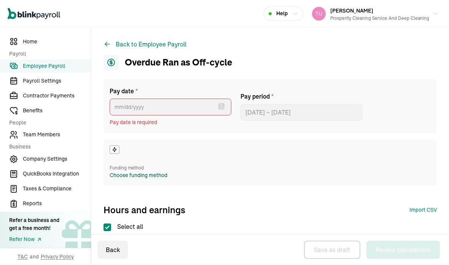
click at [126, 43] on button "Back to Employee Payroll" at bounding box center [144, 44] width 83 height 9
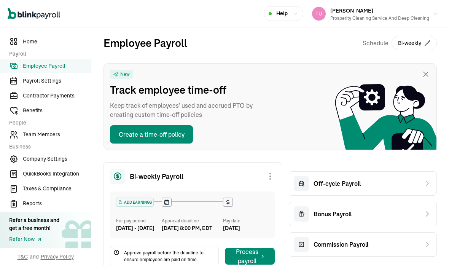
click at [364, 189] on div "Off-cycle Payroll" at bounding box center [363, 183] width 148 height 24
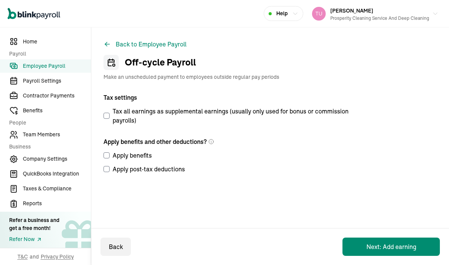
click at [108, 115] on input "Tax all earnings as supplemental earnings (usually only used for bonus or commi…" at bounding box center [106, 116] width 6 height 6
checkbox input "true"
click at [108, 153] on input "Apply benefits" at bounding box center [106, 155] width 6 height 6
checkbox input "true"
click at [107, 170] on input "Apply post-tax deductions" at bounding box center [106, 169] width 6 height 6
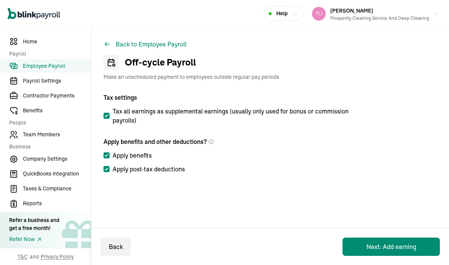
checkbox input "true"
click at [381, 242] on button "Next: Add earning" at bounding box center [390, 246] width 97 height 18
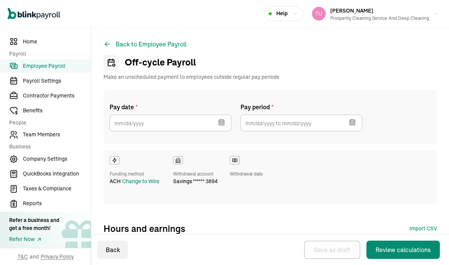
select select "direct_deposit"
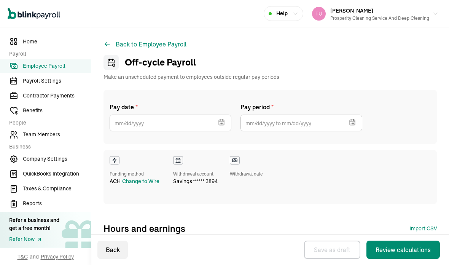
select select "direct_deposit"
click at [223, 120] on icon "button" at bounding box center [223, 119] width 0 height 1
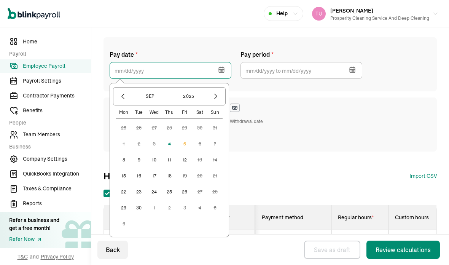
scroll to position [53, 0]
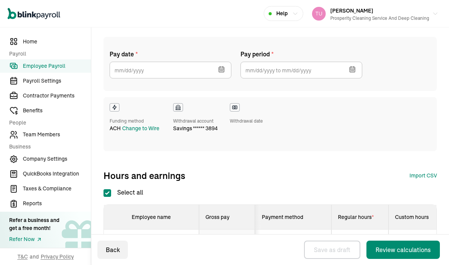
click at [276, 148] on div "Funding method ACH Change to Wire Withdrawal account savings ****** 3894 Withdr…" at bounding box center [269, 124] width 333 height 54
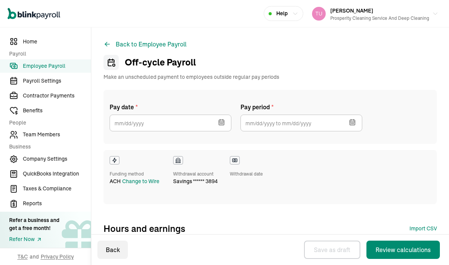
scroll to position [0, 0]
click at [225, 122] on button "button" at bounding box center [220, 121] width 21 height 20
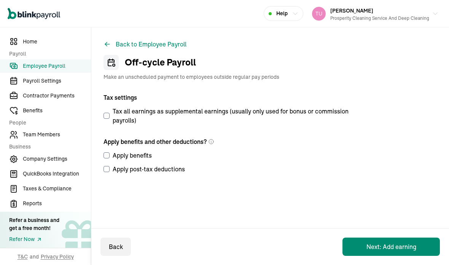
click at [116, 46] on button "Back to Employee Payroll" at bounding box center [144, 44] width 83 height 9
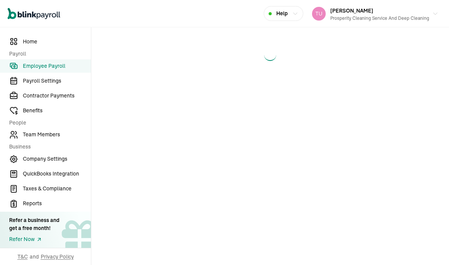
select select "direct_deposit"
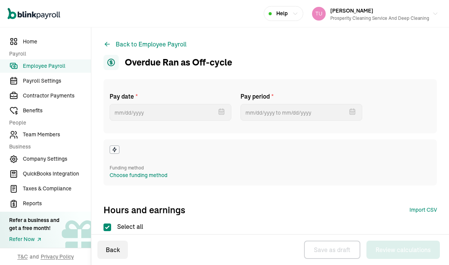
checkbox input "true"
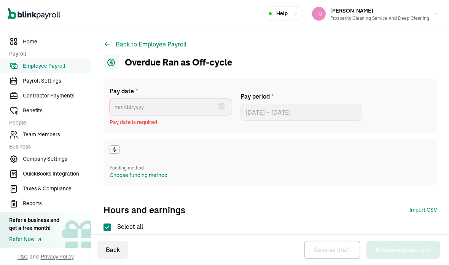
click at [162, 170] on div "Funding method" at bounding box center [139, 167] width 58 height 7
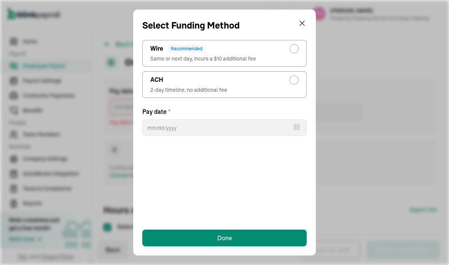
click at [296, 49] on div "radio-group" at bounding box center [294, 49] width 6 height 6
click at [296, 49] on input "Wire Recommended Same or next day, incurs a $10 additional fee" at bounding box center [296, 47] width 6 height 6
radio input "true"
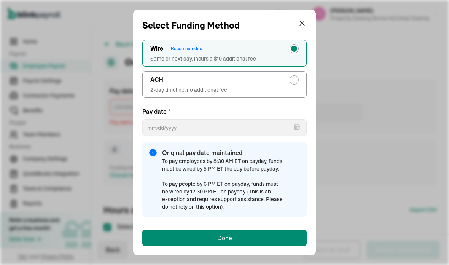
type input "[DATE]"
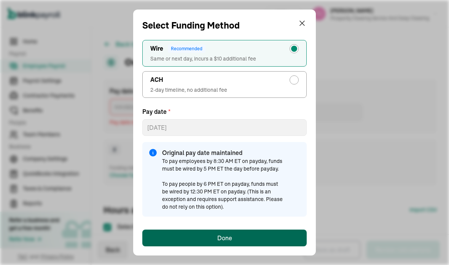
click at [229, 239] on div "Done" at bounding box center [224, 237] width 15 height 9
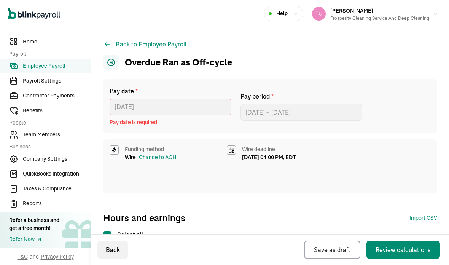
click at [227, 103] on div at bounding box center [224, 107] width 9 height 20
click at [401, 253] on div "Review calculations" at bounding box center [402, 249] width 55 height 9
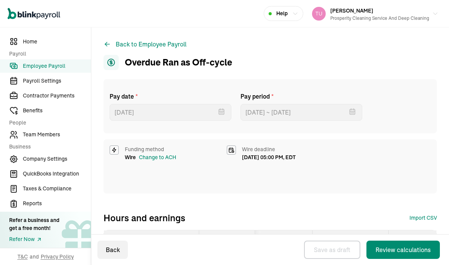
select select "direct_deposit"
type input "[DATE]"
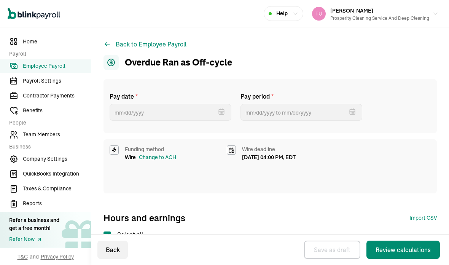
type input "[DATE] ~ [DATE]"
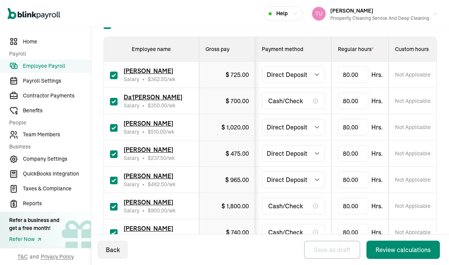
scroll to position [210, 0]
click at [112, 102] on input "checkbox" at bounding box center [114, 101] width 8 height 8
checkbox input "false"
type input "0.00"
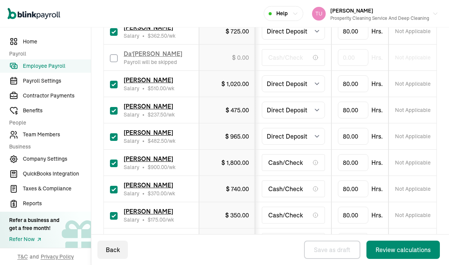
scroll to position [254, 0]
click at [113, 162] on input "checkbox" at bounding box center [114, 163] width 8 height 8
checkbox input "false"
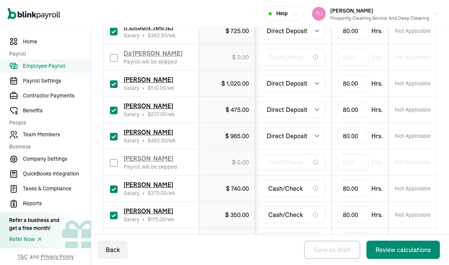
type input "0.00"
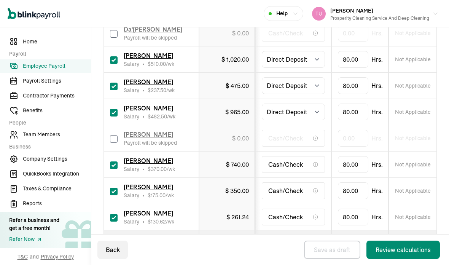
scroll to position [277, 0]
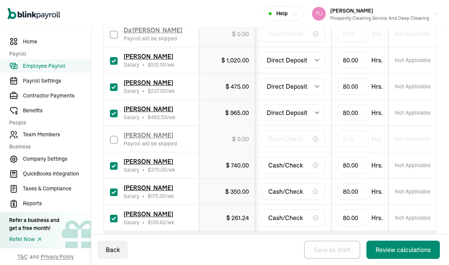
click at [114, 217] on input "checkbox" at bounding box center [114, 219] width 8 height 8
checkbox input "false"
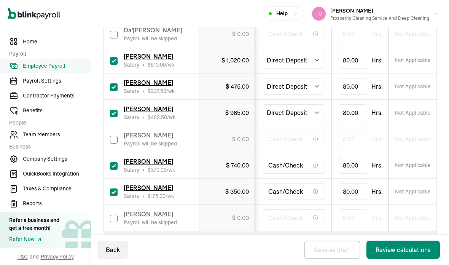
type input "0.00"
click at [401, 253] on div "Review calculations" at bounding box center [402, 249] width 55 height 9
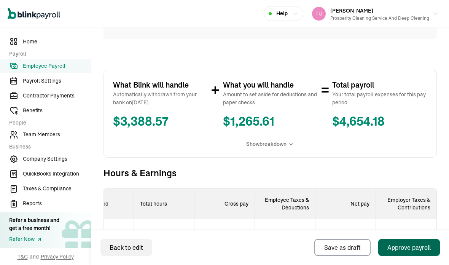
scroll to position [149, 0]
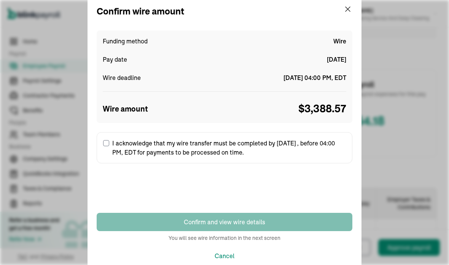
click at [107, 141] on input "I acknowledge that my wire transfer must be completed by [DATE] , before 04:00 …" at bounding box center [106, 143] width 6 height 6
checkbox input "true"
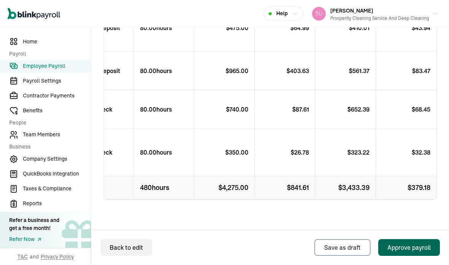
scroll to position [0, 91]
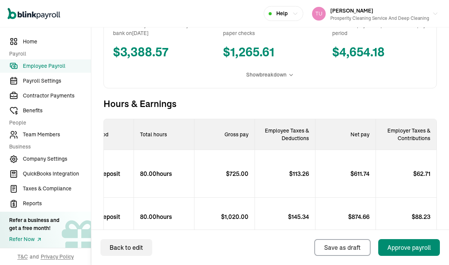
scroll to position [218, 0]
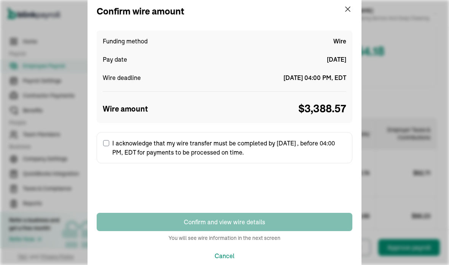
click at [108, 138] on label "I acknowledge that my wire transfer must be completed by [DATE] , before 04:00 …" at bounding box center [225, 147] width 256 height 31
click at [108, 140] on input "I acknowledge that my wire transfer must be completed by [DATE] , before 04:00 …" at bounding box center [106, 143] width 6 height 6
checkbox input "true"
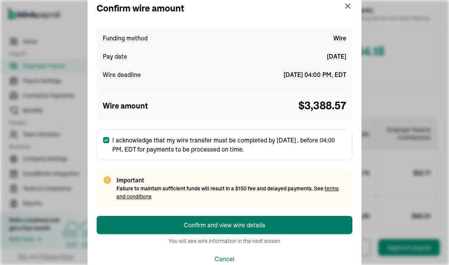
click at [283, 207] on div "Funding method Wire Pay date [DATE] Wire deadline [DATE] 04:00 PM, EDT Wire amo…" at bounding box center [225, 121] width 256 height 188
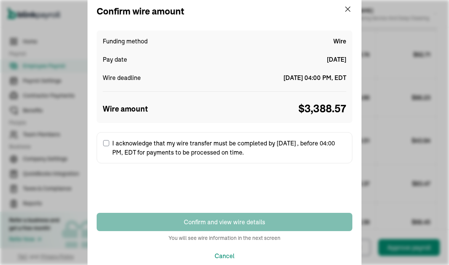
scroll to position [337, 0]
click at [108, 140] on label "I acknowledge that my wire transfer must be completed by [DATE] , before 04:00 …" at bounding box center [225, 147] width 256 height 31
click at [108, 140] on input "I acknowledge that my wire transfer must be completed by [DATE] , before 04:00 …" at bounding box center [106, 143] width 6 height 6
checkbox input "true"
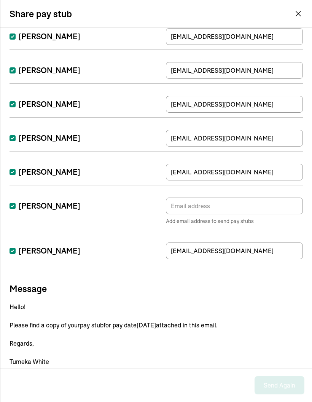
scroll to position [30, 0]
click at [14, 203] on input "[PERSON_NAME]" at bounding box center [13, 206] width 6 height 6
checkbox input "false"
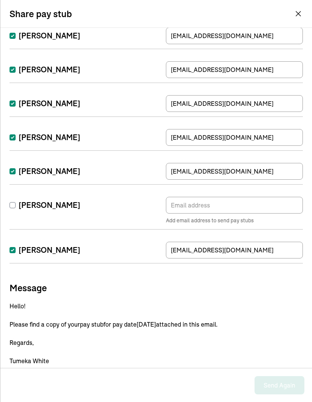
scroll to position [108, 0]
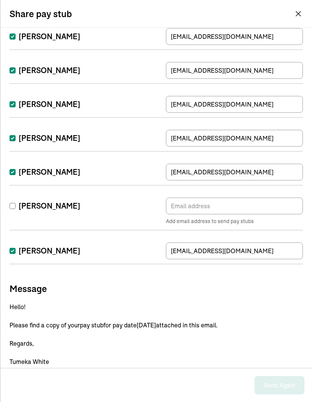
click at [15, 245] on label "[PERSON_NAME]" at bounding box center [45, 250] width 71 height 11
click at [15, 248] on input "[PERSON_NAME]" at bounding box center [13, 251] width 6 height 6
checkbox input "false"
click at [10, 264] on h3 "Message" at bounding box center [156, 288] width 293 height 12
